Goal: Task Accomplishment & Management: Use online tool/utility

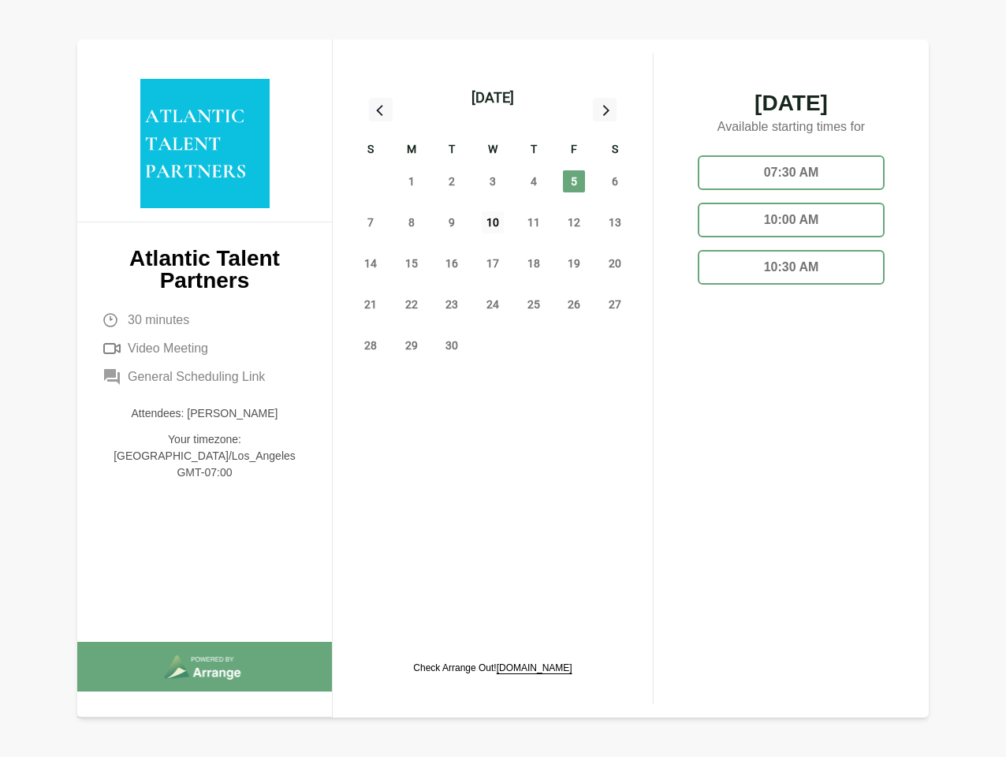
click at [493, 225] on span "10" at bounding box center [493, 222] width 22 height 22
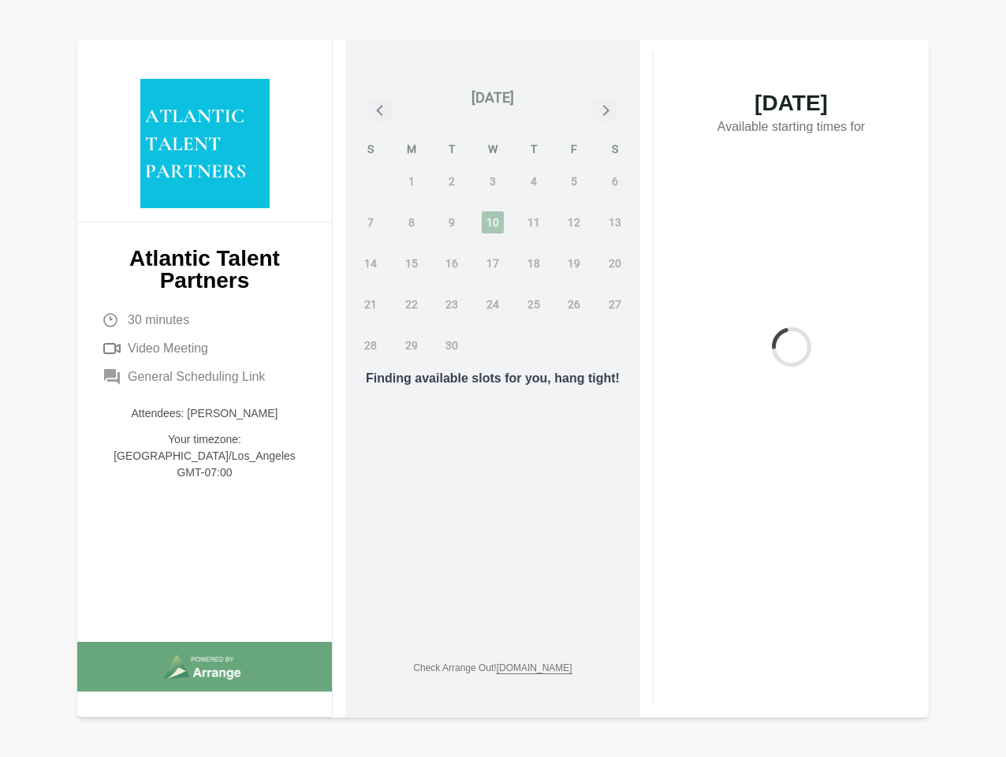
click at [371, 181] on div "31" at bounding box center [370, 181] width 41 height 41
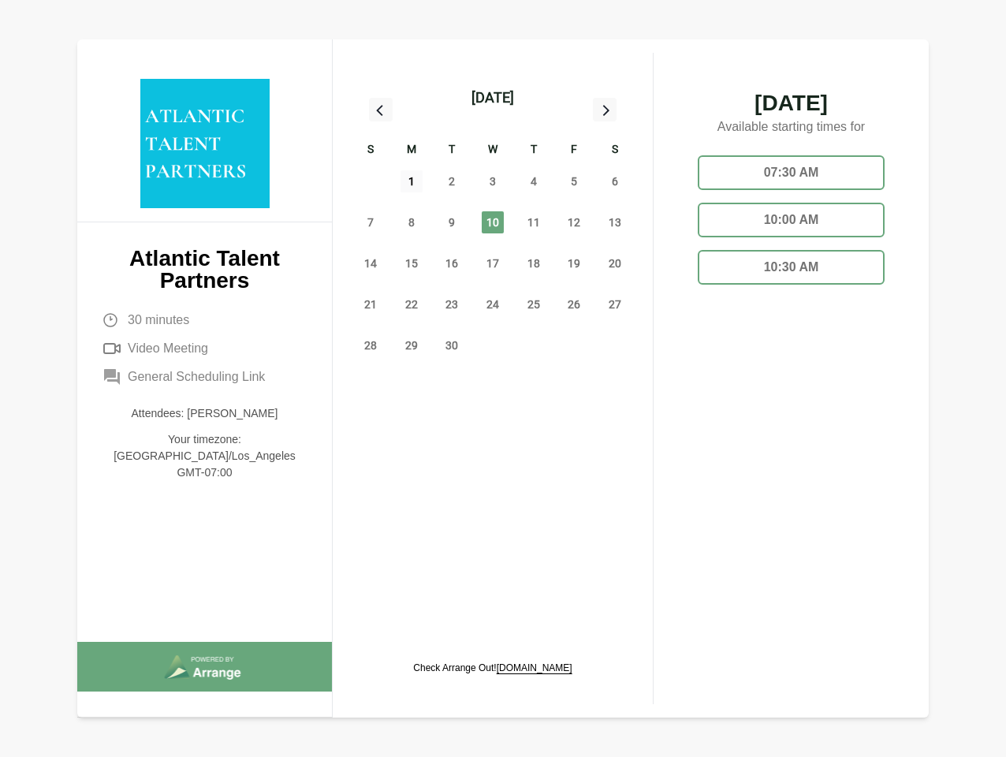
click at [412, 181] on span "1" at bounding box center [412, 181] width 22 height 22
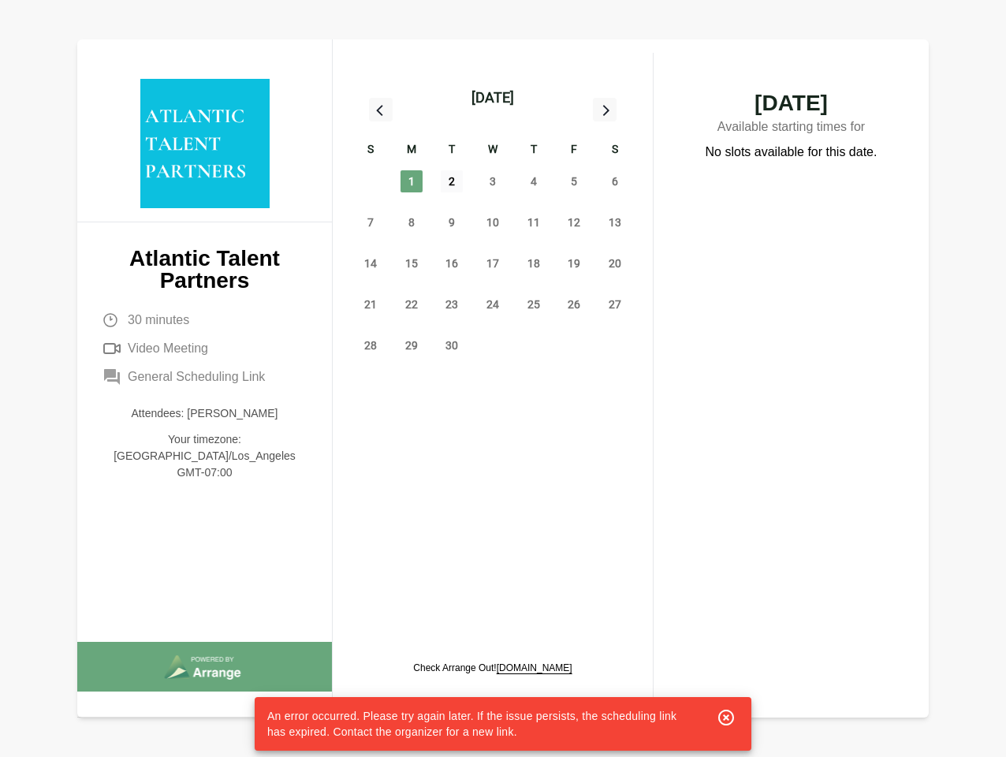
click at [452, 181] on span "2" at bounding box center [452, 181] width 22 height 22
click at [493, 181] on span "3" at bounding box center [493, 181] width 22 height 22
click at [534, 181] on span "4" at bounding box center [534, 181] width 22 height 22
click at [574, 181] on span "5" at bounding box center [574, 181] width 22 height 22
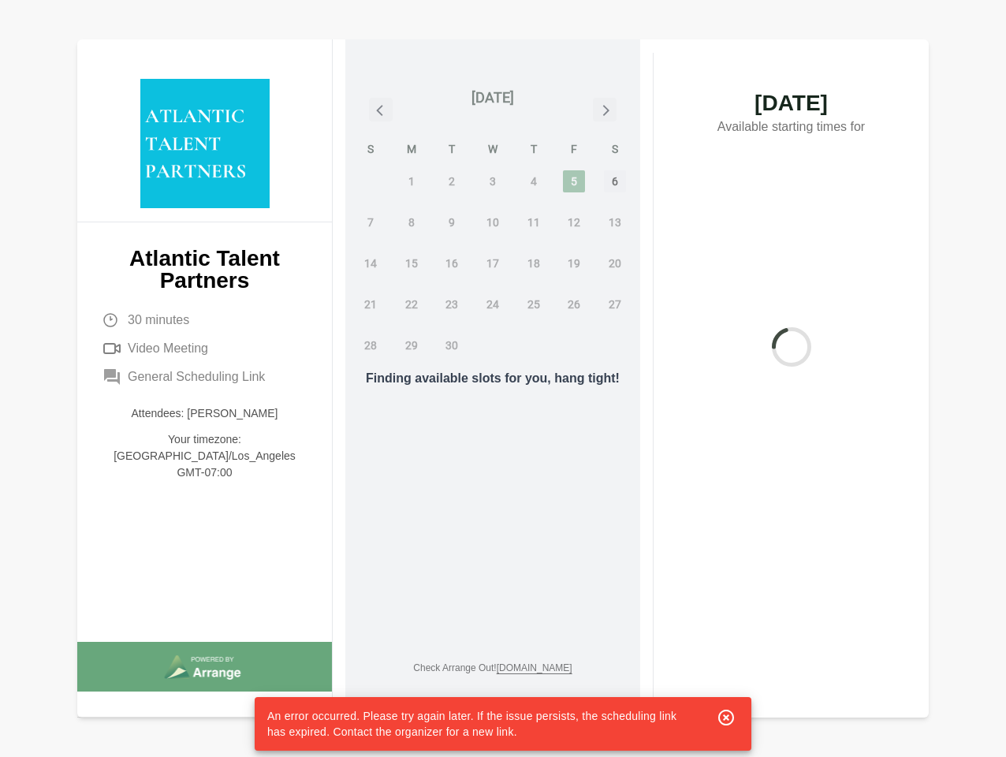
click at [615, 181] on span "6" at bounding box center [615, 181] width 22 height 22
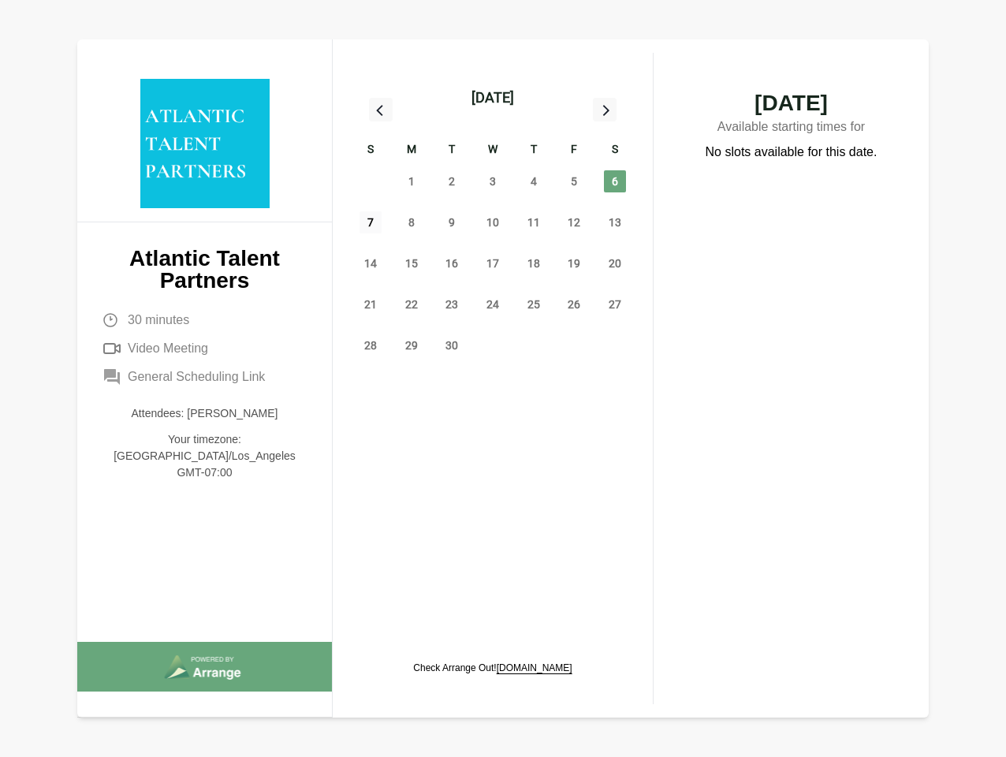
click at [371, 222] on span "7" at bounding box center [371, 222] width 22 height 22
